Goal: Find specific page/section: Find specific page/section

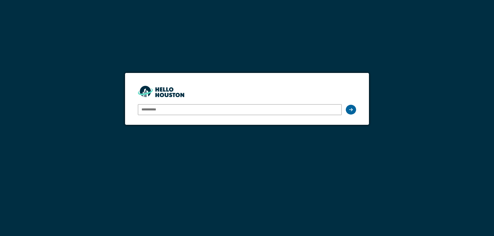
type input "**********"
click at [352, 109] on icon at bounding box center [351, 110] width 4 height 4
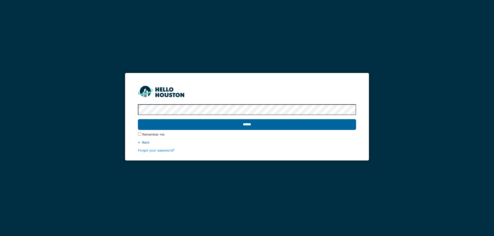
click at [286, 124] on input "******" at bounding box center [247, 124] width 218 height 11
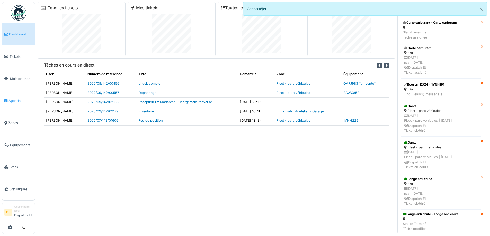
click at [12, 102] on span "Agenda" at bounding box center [20, 101] width 24 height 5
